Goal: Find specific page/section: Find specific page/section

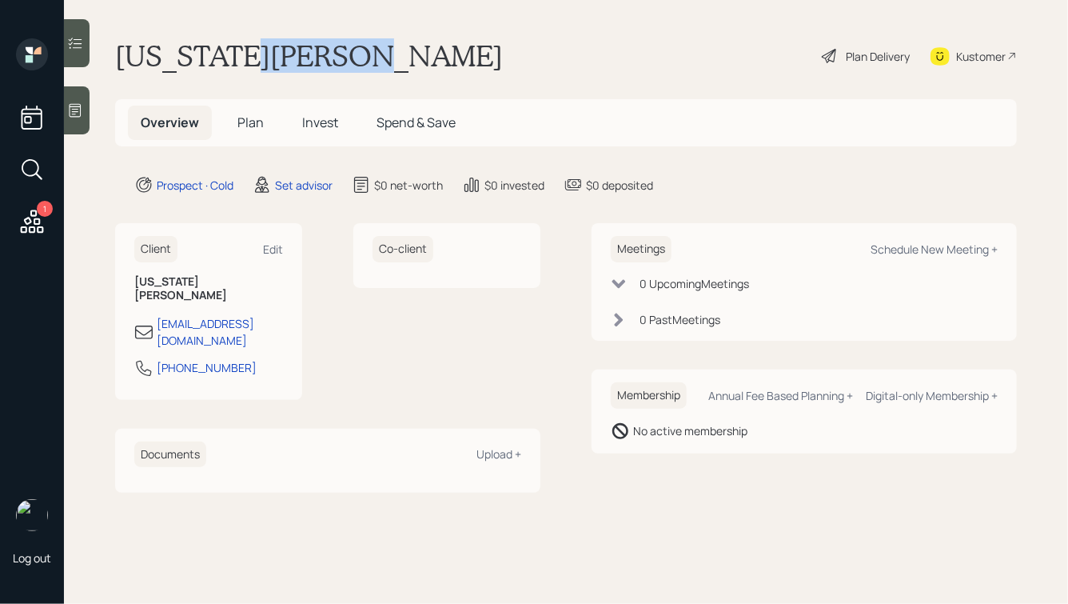
drag, startPoint x: 223, startPoint y: 56, endPoint x: 345, endPoint y: 59, distance: 121.6
click at [345, 59] on h1 "[US_STATE][PERSON_NAME]" at bounding box center [309, 55] width 388 height 35
click at [75, 107] on icon at bounding box center [75, 110] width 16 height 16
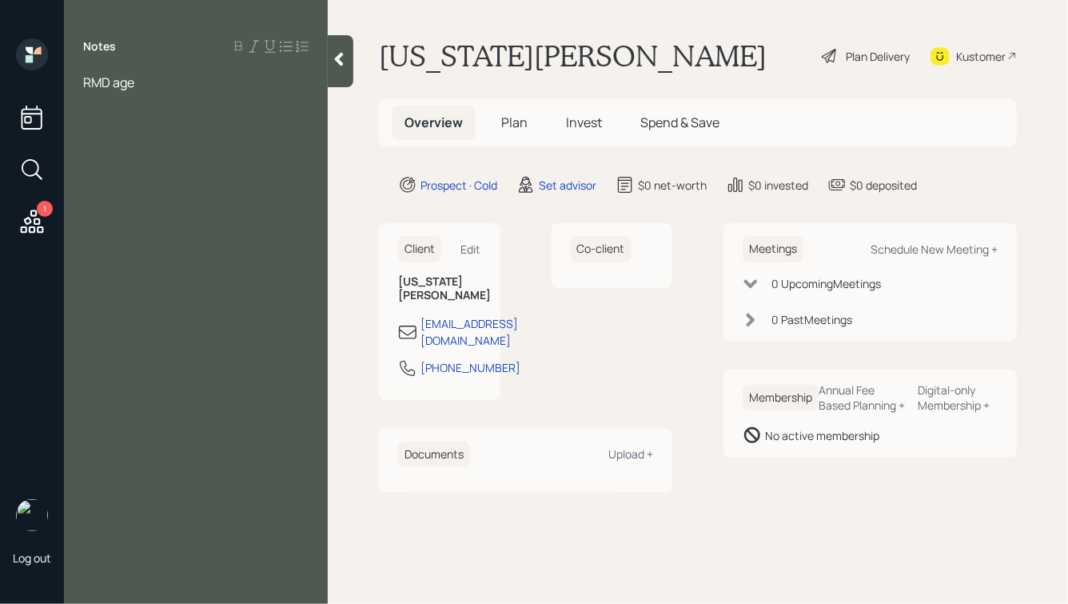
click at [158, 85] on div "RMD age" at bounding box center [196, 83] width 226 height 18
click at [102, 140] on span "IRA:" at bounding box center [94, 135] width 23 height 18
click at [196, 140] on div "IRA w/ [PERSON_NAME]:" at bounding box center [196, 135] width 226 height 18
click at [351, 56] on div at bounding box center [341, 61] width 26 height 52
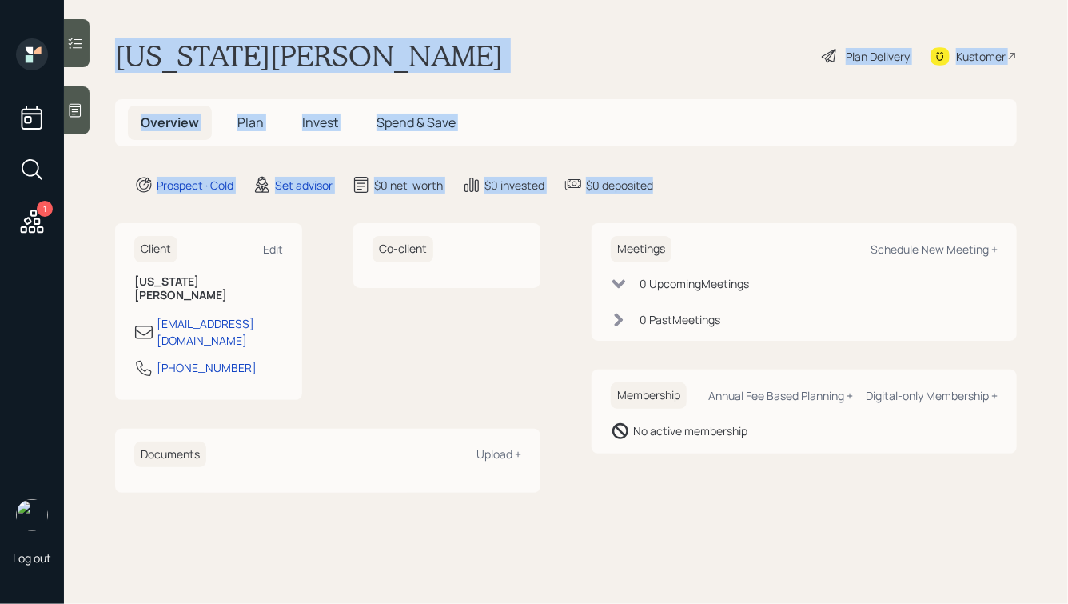
drag, startPoint x: 676, startPoint y: 192, endPoint x: 347, endPoint y: 30, distance: 366.6
click at [348, 31] on main "[US_STATE][PERSON_NAME] Plan Delivery Kustomer Overview Plan Invest Spend & Sav…" at bounding box center [566, 302] width 1004 height 604
click at [347, 30] on main "[US_STATE][PERSON_NAME] Plan Delivery Kustomer Overview Plan Invest Spend & Sav…" at bounding box center [566, 302] width 1004 height 604
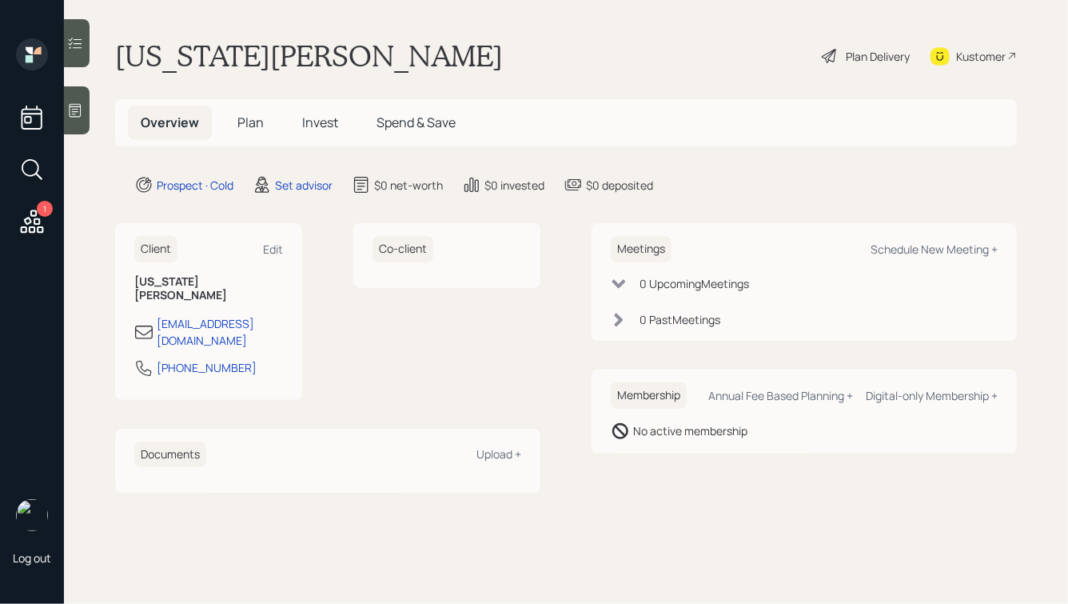
click at [88, 95] on div at bounding box center [77, 110] width 26 height 48
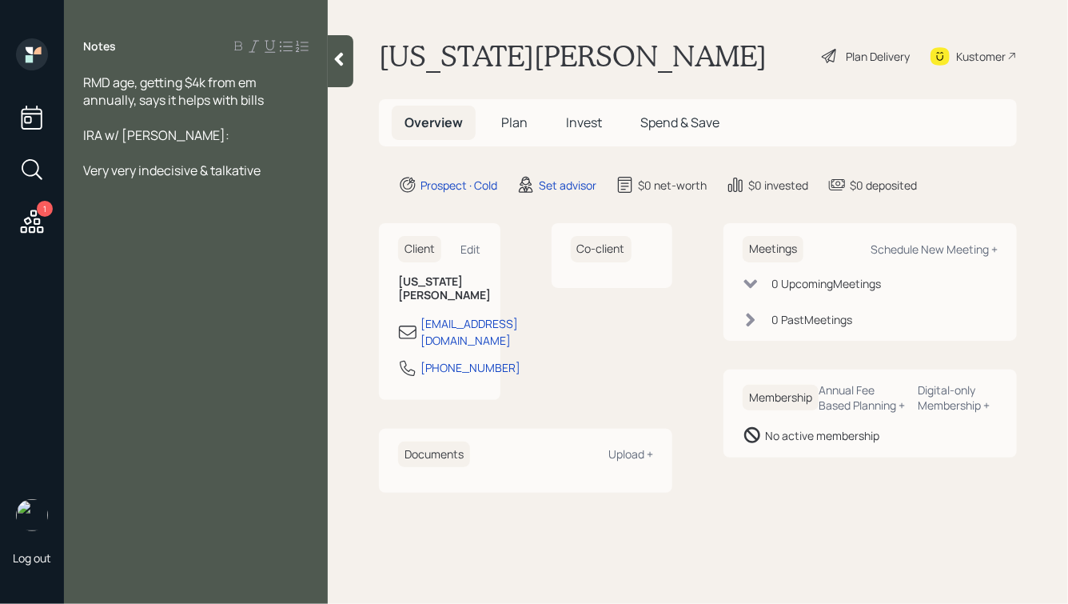
click at [341, 66] on icon at bounding box center [339, 59] width 16 height 16
